Goal: Task Accomplishment & Management: Complete application form

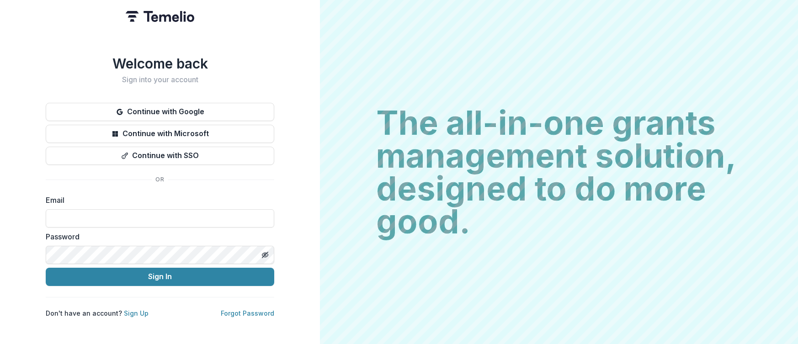
click at [779, 83] on div "The all-in-one grants management solution, designed to do more good. The all-in…" at bounding box center [559, 172] width 478 height 344
click at [147, 217] on input at bounding box center [160, 218] width 229 height 18
type input "**********"
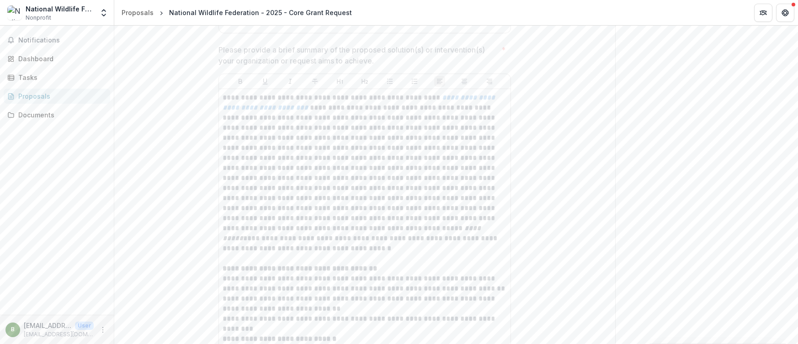
scroll to position [3612, 0]
